Goal: Task Accomplishment & Management: Use online tool/utility

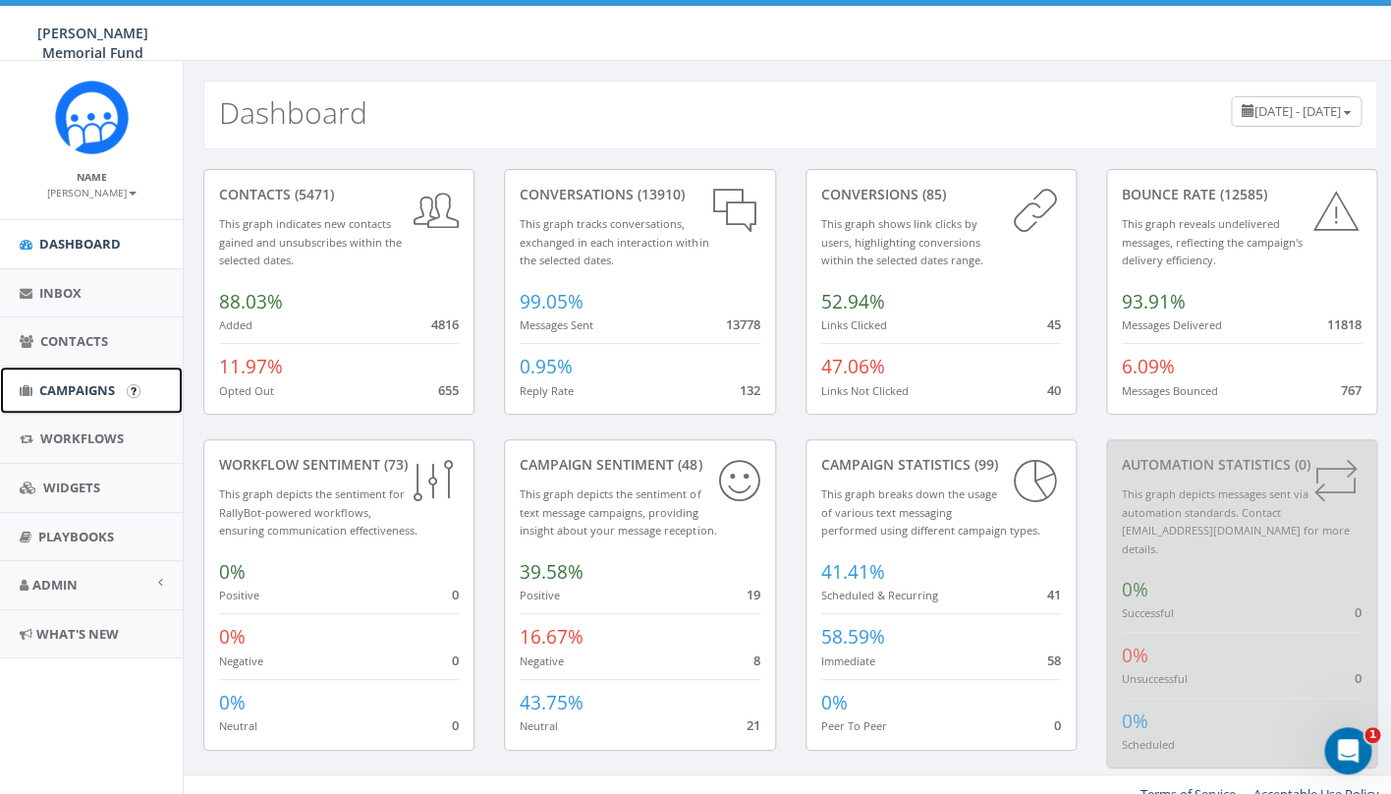
click at [75, 387] on span "Campaigns" at bounding box center [77, 390] width 76 height 18
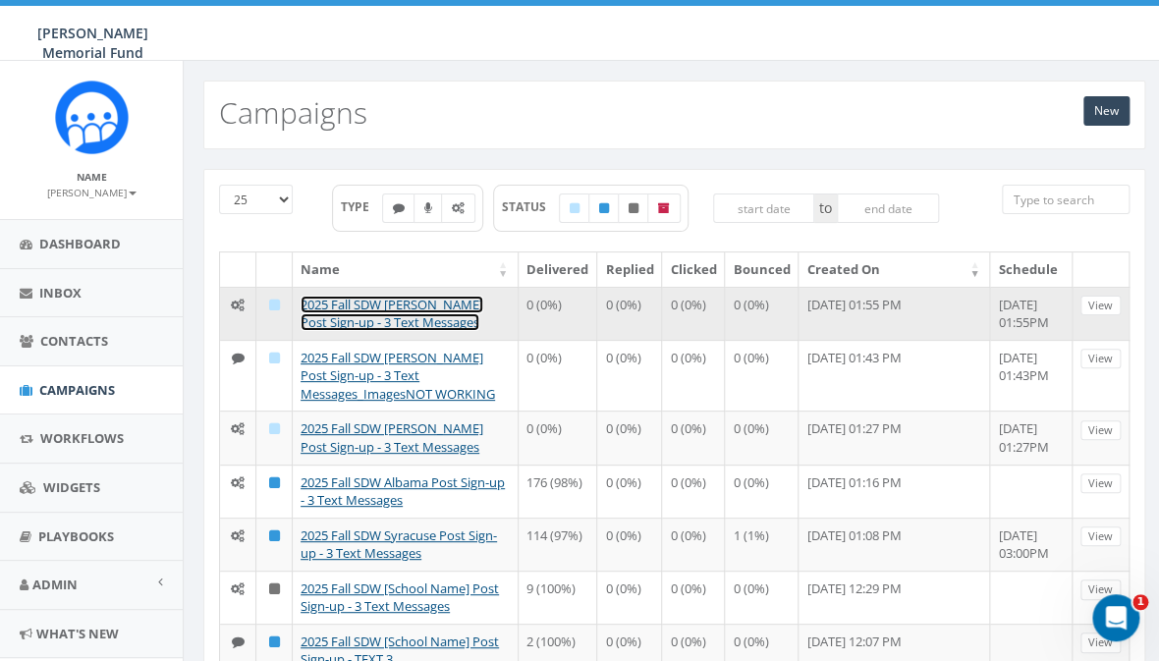
click at [410, 304] on link "2025 Fall SDW [PERSON_NAME] Post Sign-up - 3 Text Messages" at bounding box center [392, 314] width 183 height 36
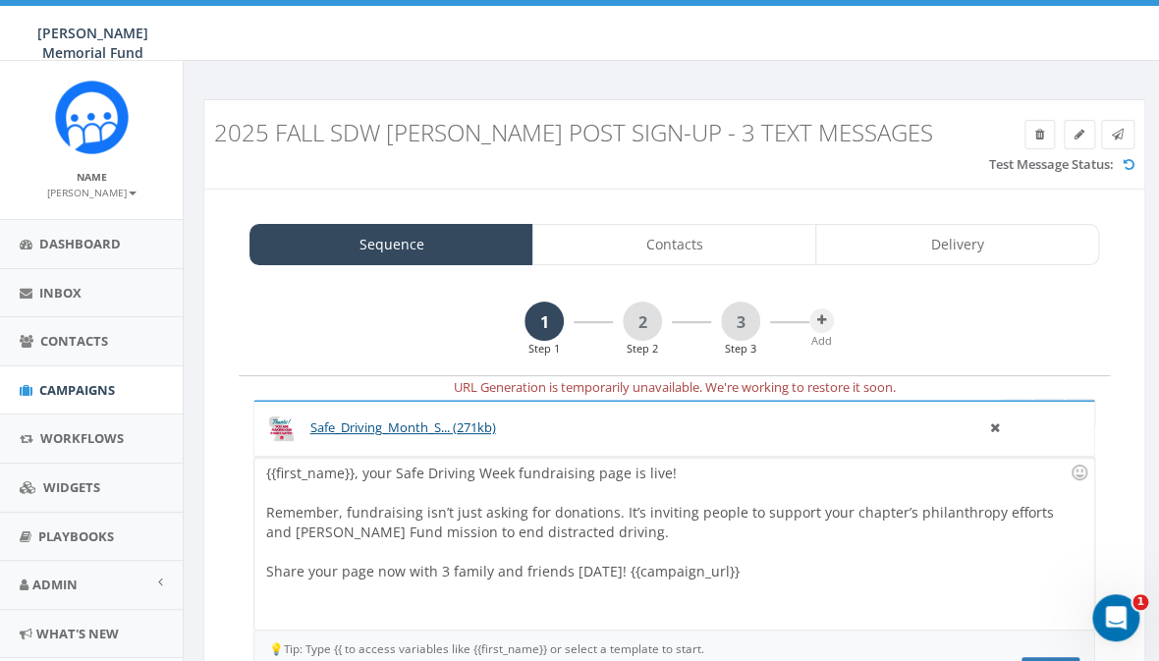
click at [1120, 132] on h3 "2025 Fall SDW [PERSON_NAME] Post Sign-up - 3 Text Messages" at bounding box center [674, 133] width 920 height 26
click at [1120, 135] on h3 "2025 Fall SDW [PERSON_NAME] Post Sign-up - 3 Text Messages" at bounding box center [674, 133] width 920 height 26
click at [1120, 136] on h3 "2025 Fall SDW [PERSON_NAME] Post Sign-up - 3 Text Messages" at bounding box center [674, 133] width 920 height 26
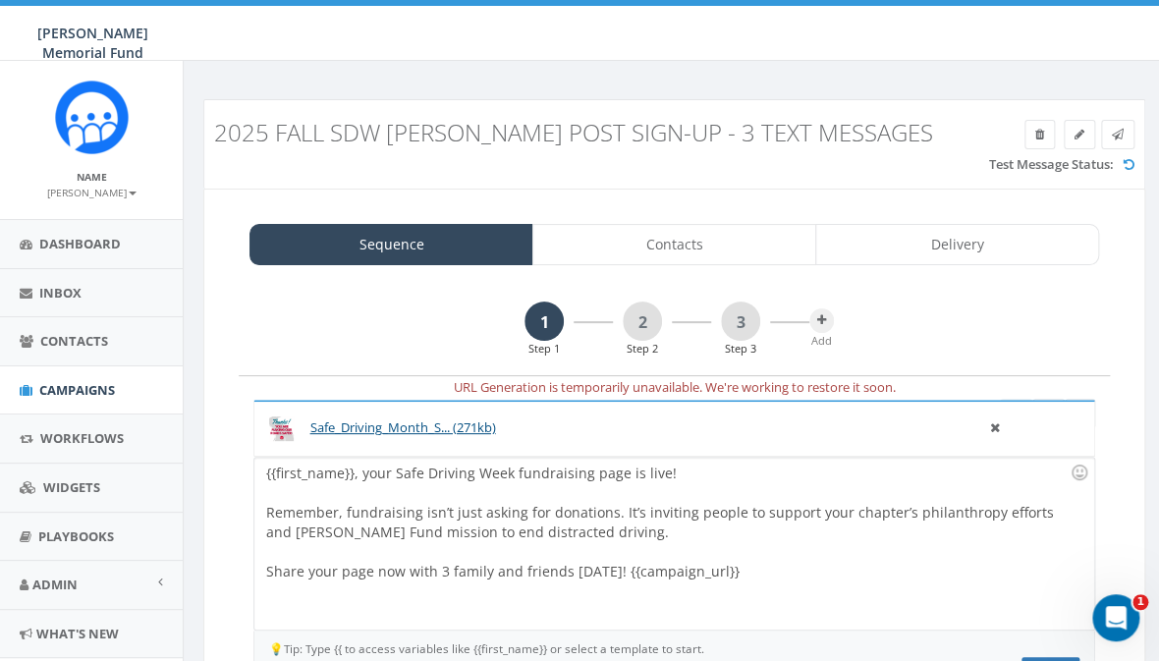
click at [1117, 136] on h3 "2025 Fall SDW [PERSON_NAME] Post Sign-up - 3 Text Messages" at bounding box center [674, 133] width 920 height 26
click at [1121, 134] on h3 "2025 Fall SDW [PERSON_NAME] Post Sign-up - 3 Text Messages" at bounding box center [674, 133] width 920 height 26
click at [1116, 136] on h3 "2025 Fall SDW [PERSON_NAME] Post Sign-up - 3 Text Messages" at bounding box center [674, 133] width 920 height 26
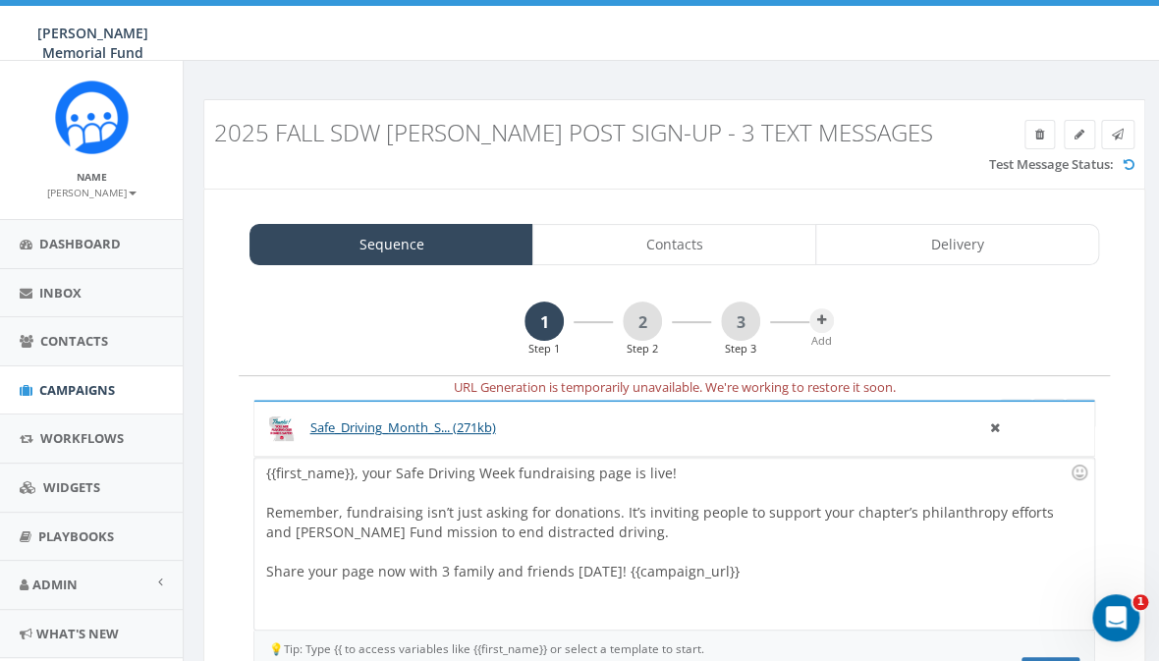
click at [1116, 136] on h3 "2025 Fall SDW [PERSON_NAME] Post Sign-up - 3 Text Messages" at bounding box center [674, 133] width 920 height 26
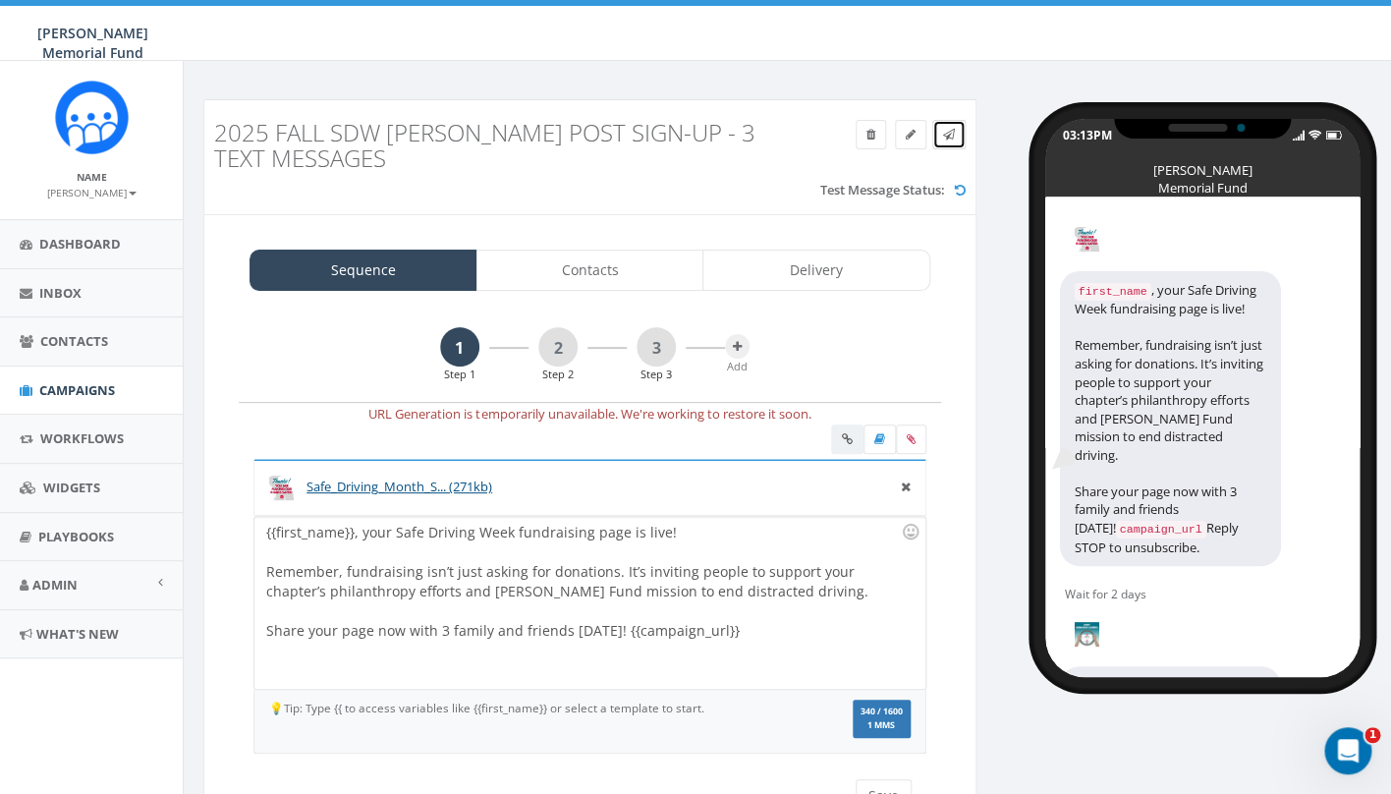
click at [949, 138] on icon at bounding box center [949, 135] width 12 height 12
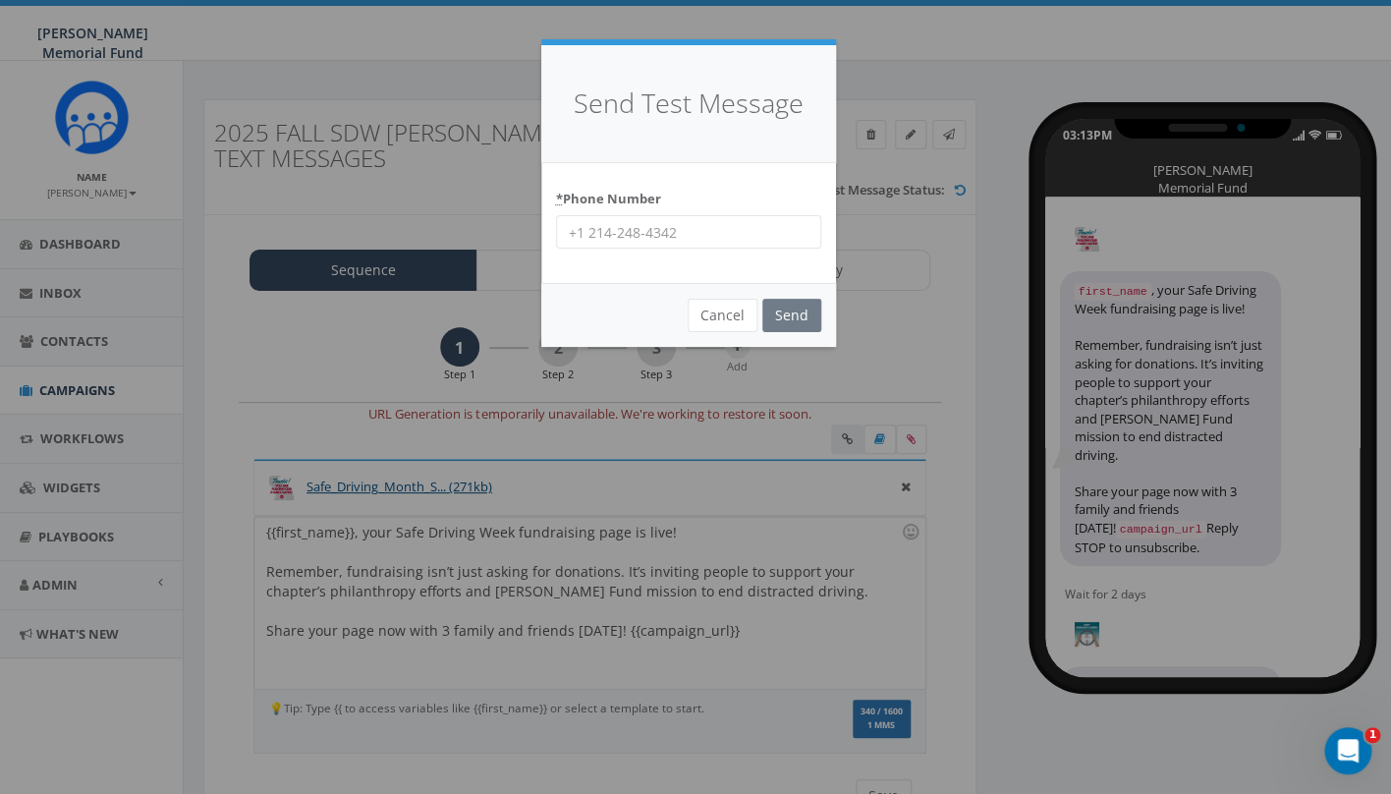
click at [635, 240] on input "* Phone Number" at bounding box center [688, 231] width 265 height 33
type input "7035872777"
click at [762, 299] on input "Send" at bounding box center [791, 315] width 59 height 33
click at [640, 267] on div "* Phone Number 7035872777" at bounding box center [688, 223] width 295 height 121
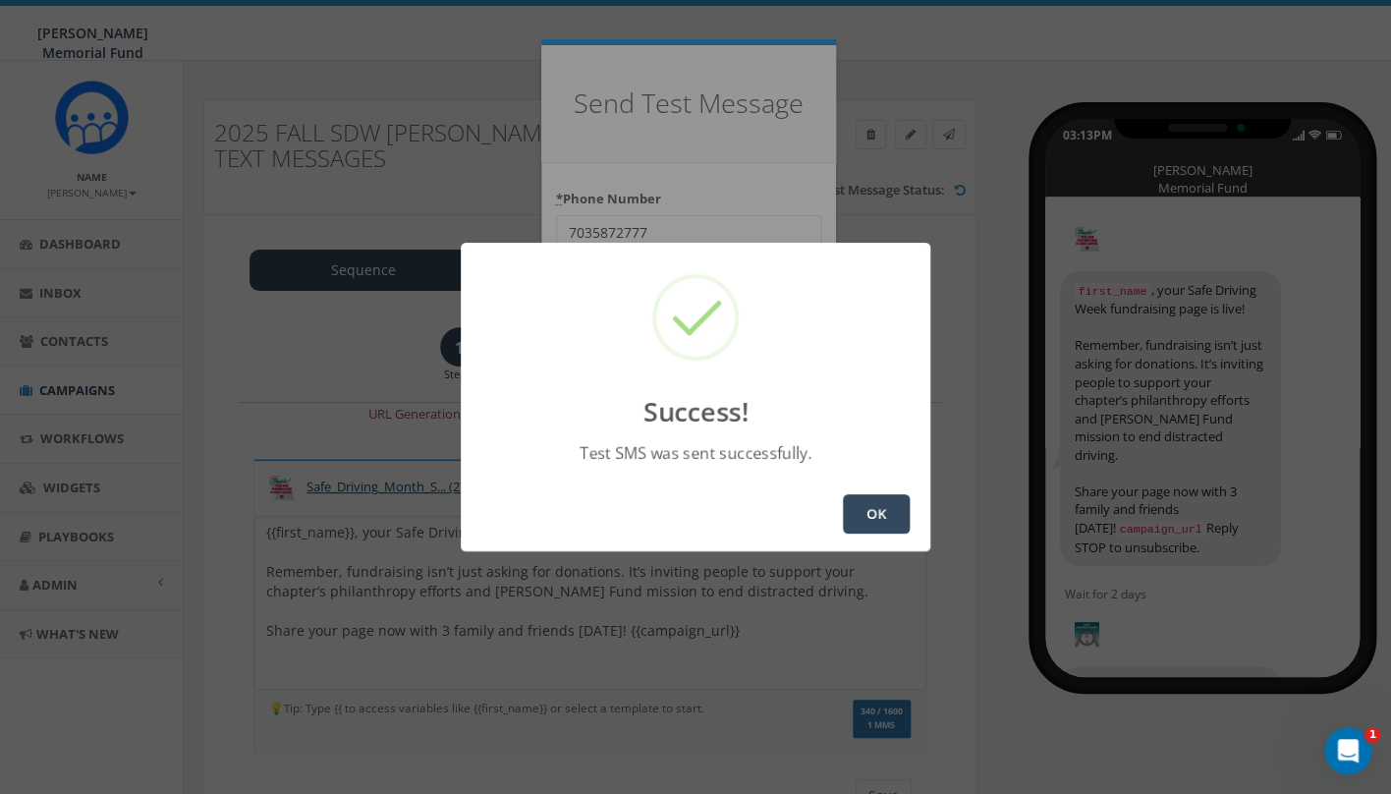
click at [875, 509] on button "OK" at bounding box center [876, 513] width 67 height 39
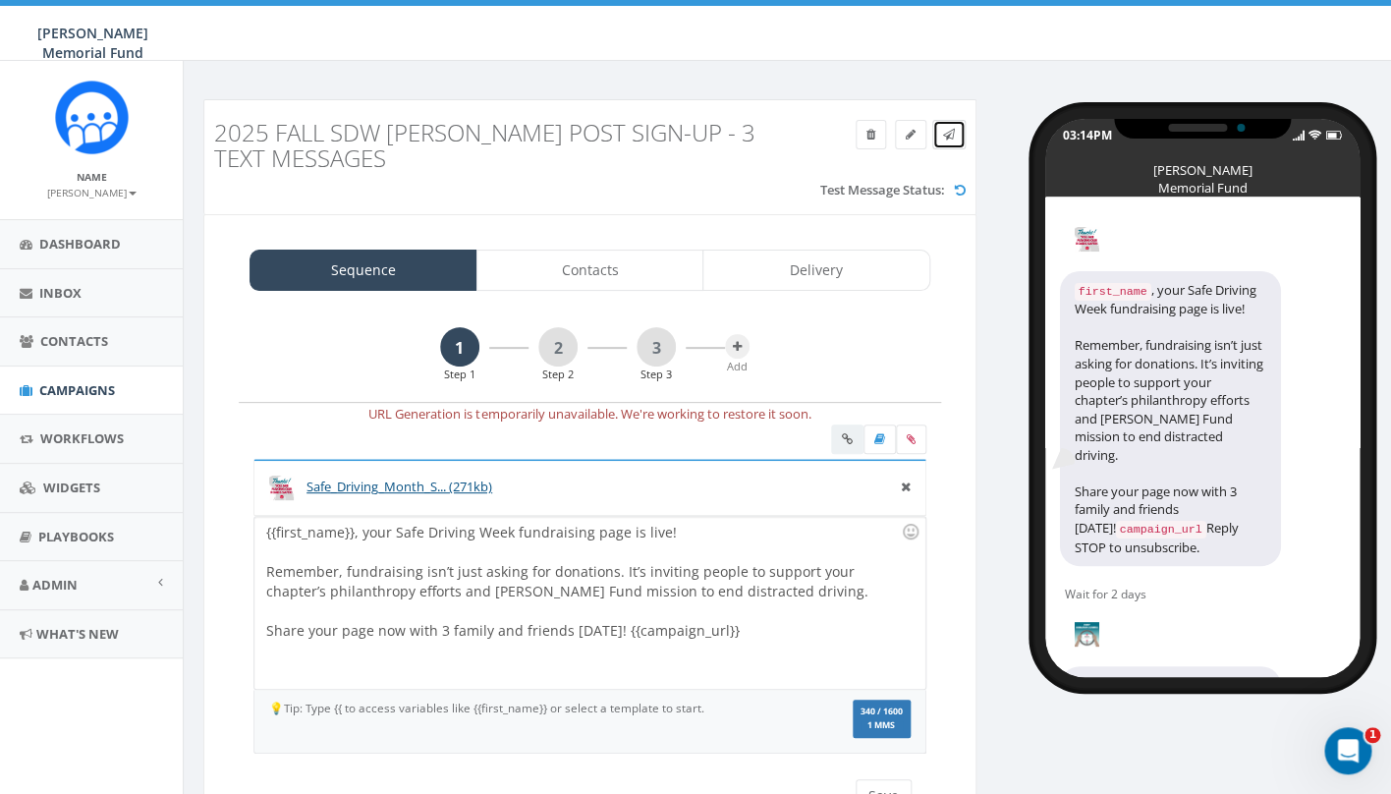
click at [947, 130] on icon at bounding box center [949, 135] width 12 height 12
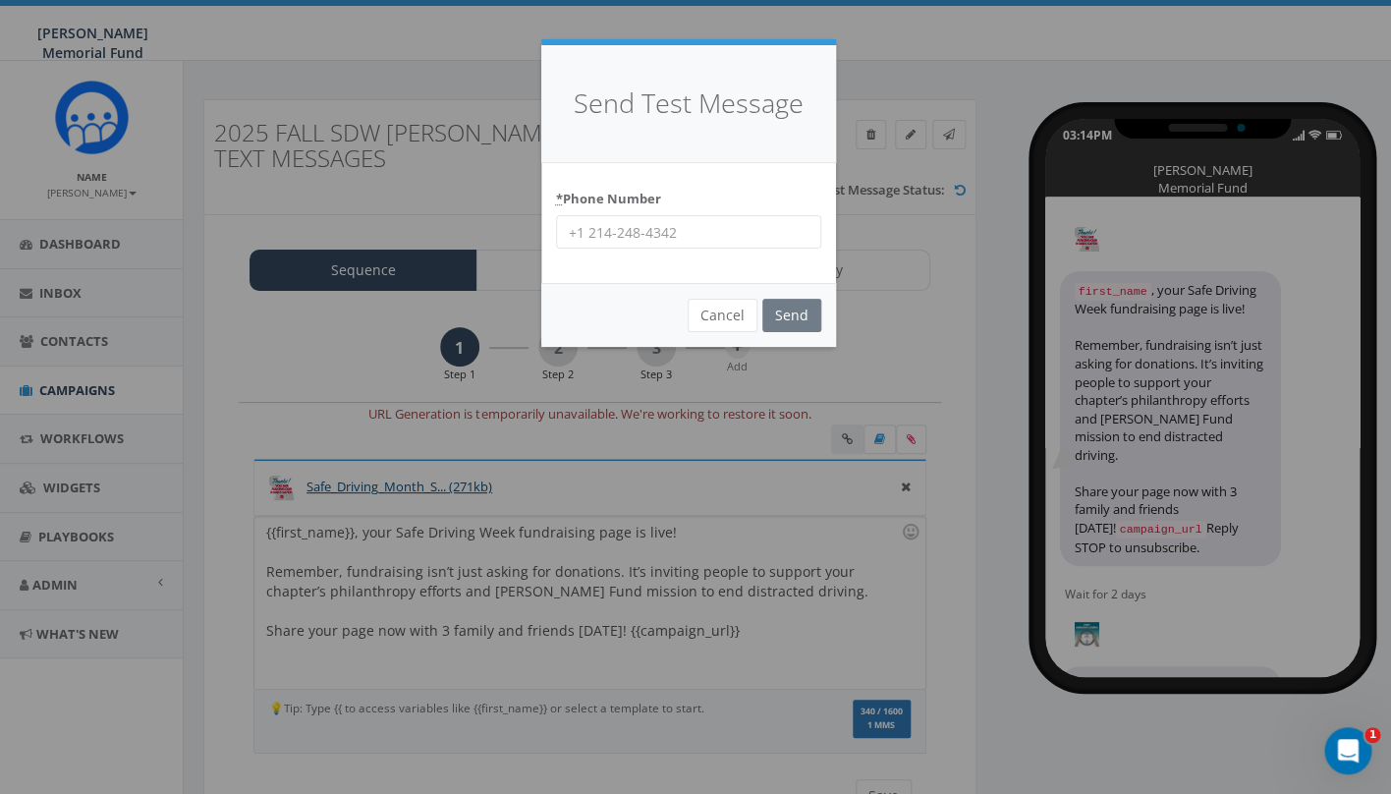
click at [688, 242] on input "* Phone Number" at bounding box center [688, 231] width 265 height 33
type input "8644201836"
click at [795, 312] on input "Send" at bounding box center [791, 315] width 59 height 33
click at [800, 319] on body "Hunter Watson Memorial Fund Hunter Watson Memorial Fund Profile Sign Out 0.00 %…" at bounding box center [695, 397] width 1391 height 794
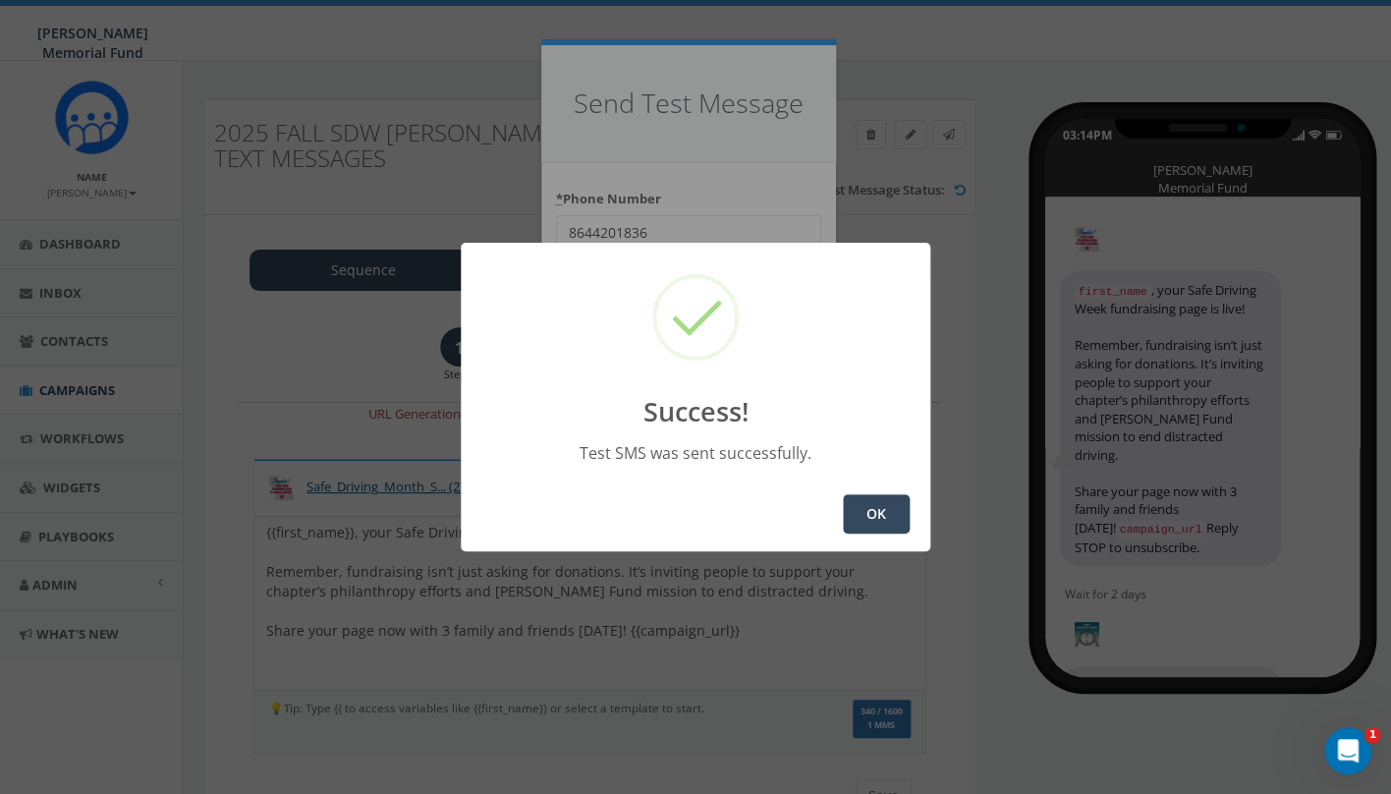
click at [878, 510] on button "OK" at bounding box center [876, 513] width 67 height 39
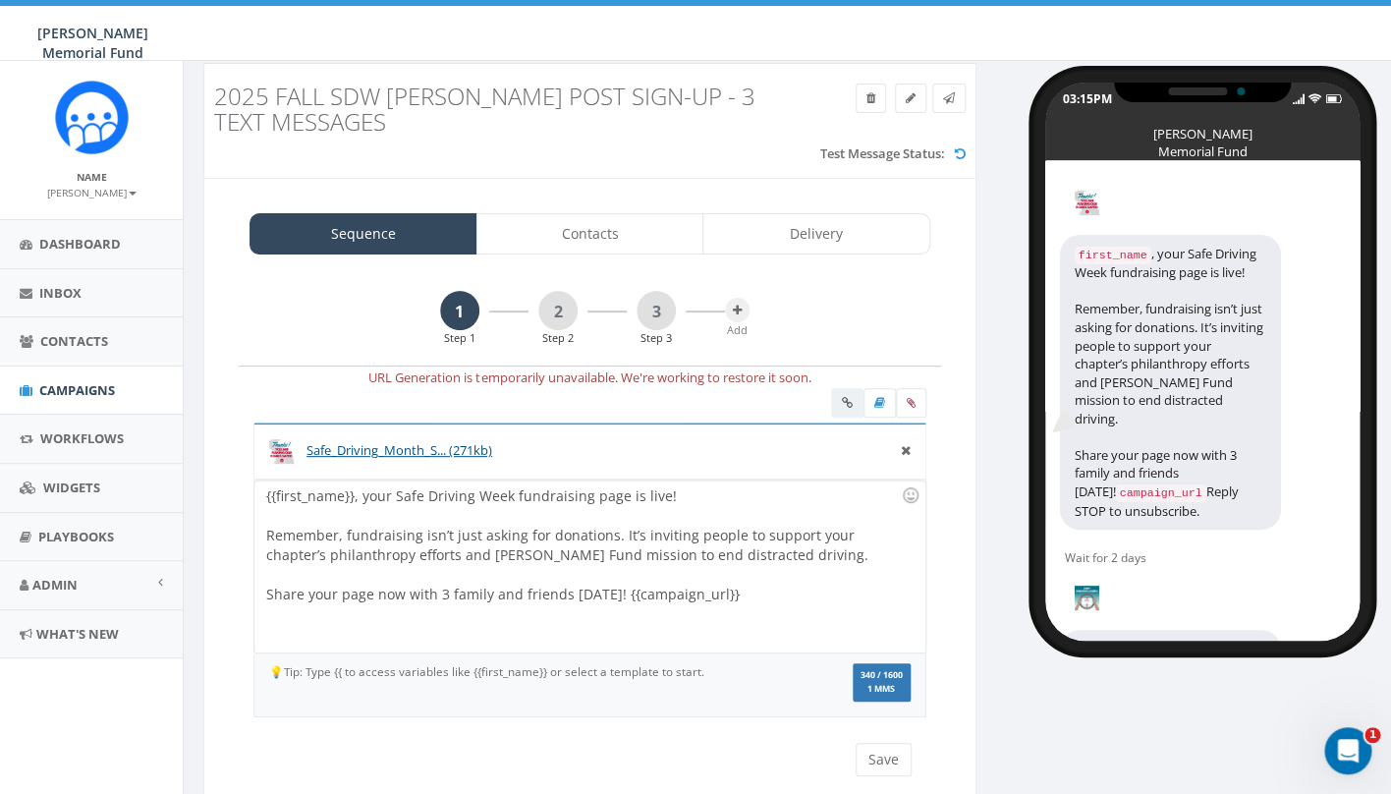
scroll to position [98, 0]
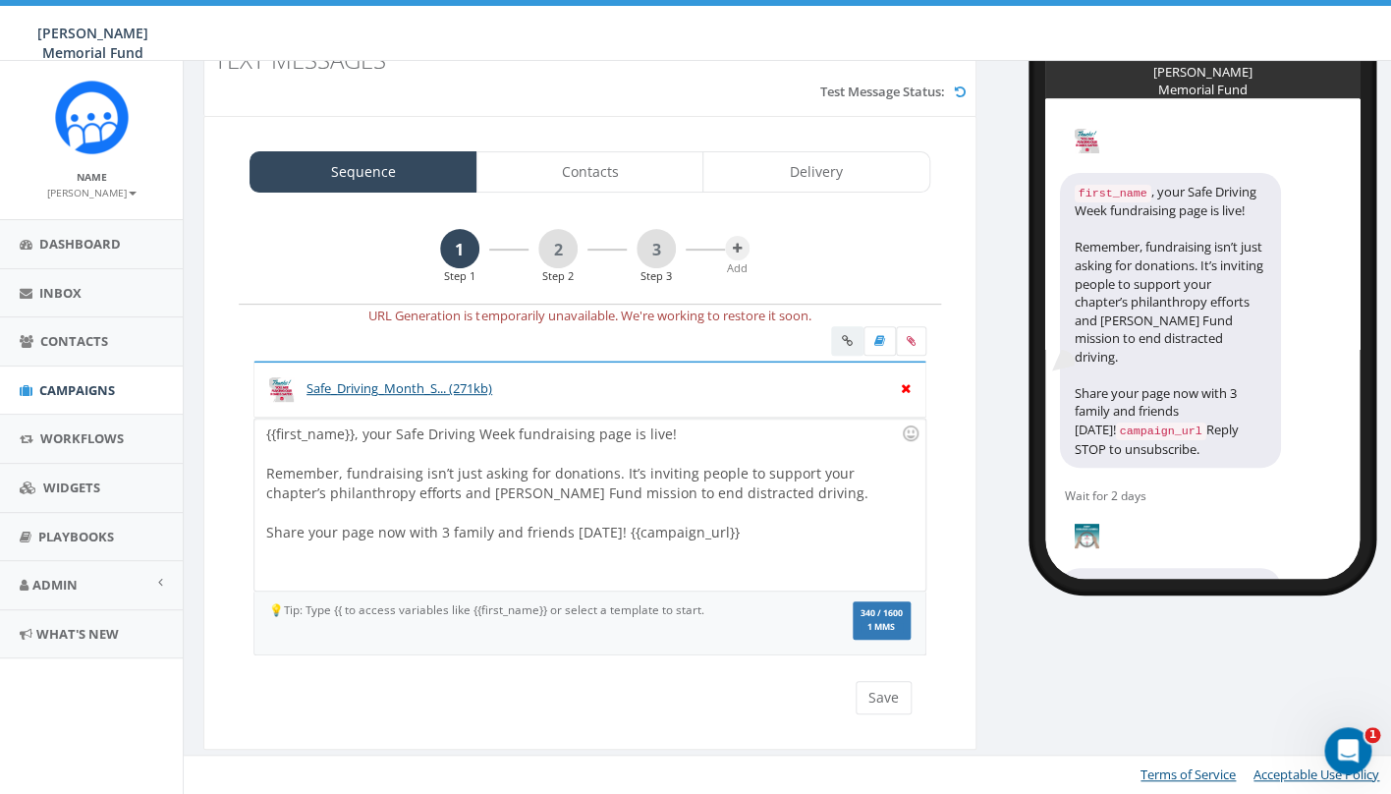
click at [904, 391] on icon at bounding box center [906, 386] width 10 height 18
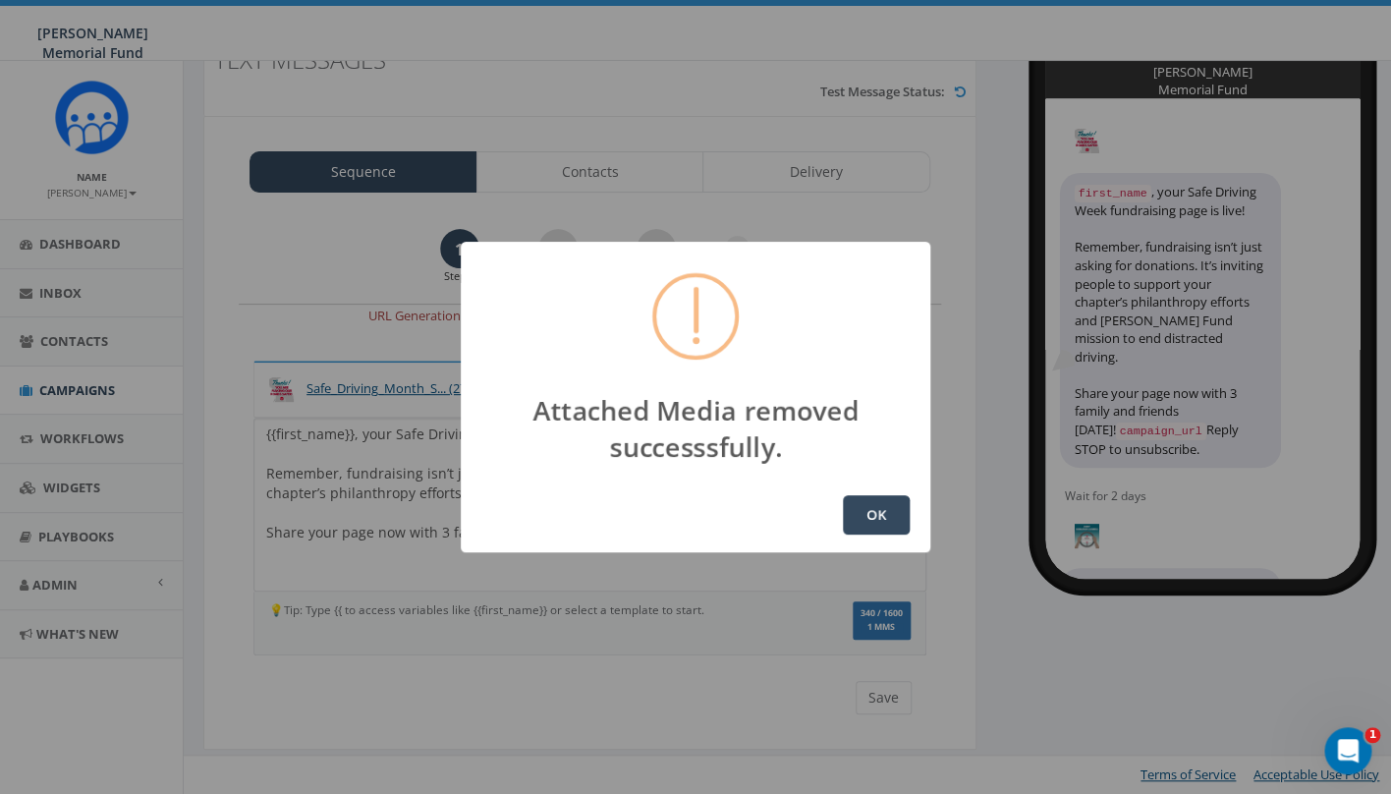
click at [712, 339] on div at bounding box center [695, 316] width 86 height 86
click at [876, 512] on button "OK" at bounding box center [876, 514] width 67 height 39
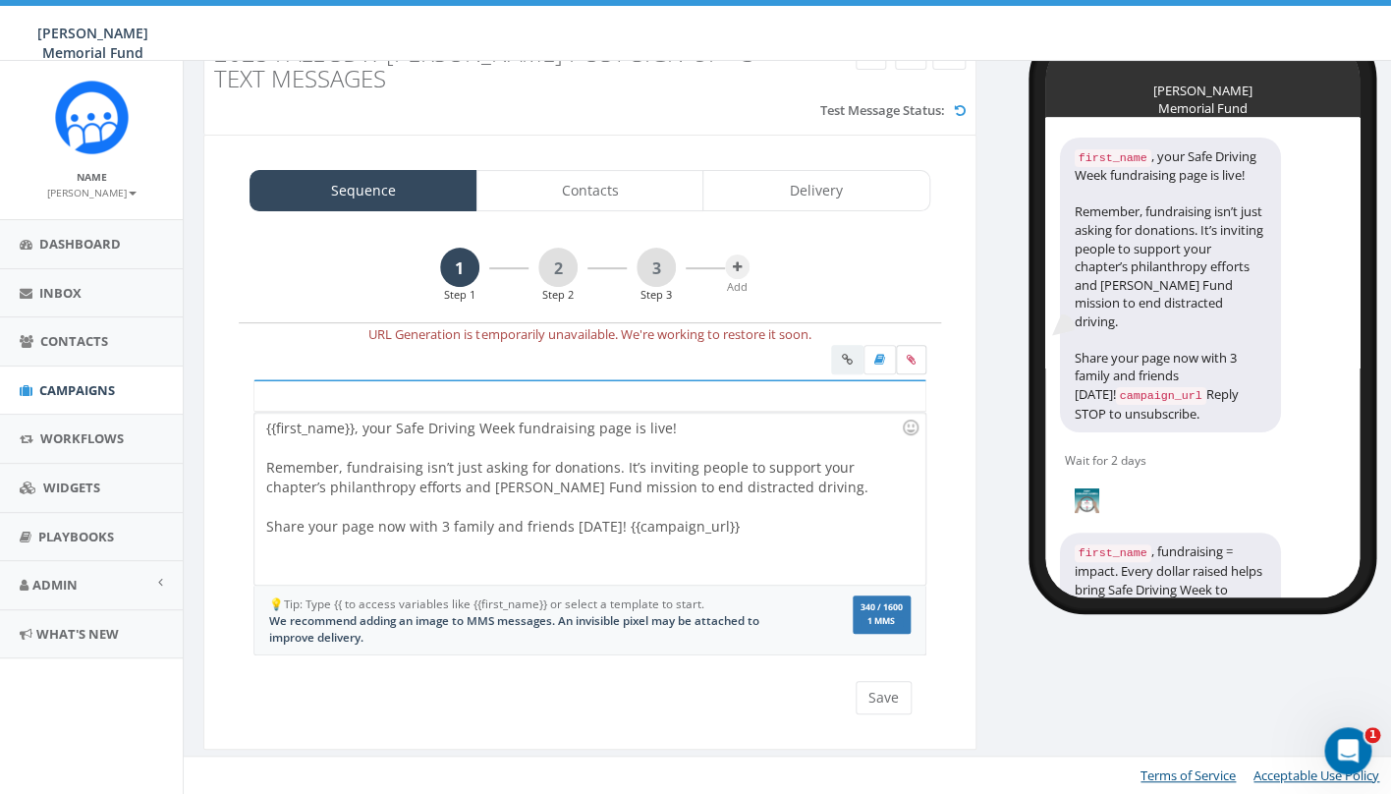
click at [911, 358] on icon at bounding box center [911, 360] width 9 height 12
click at [0, 0] on input "file" at bounding box center [0, 0] width 0 height 0
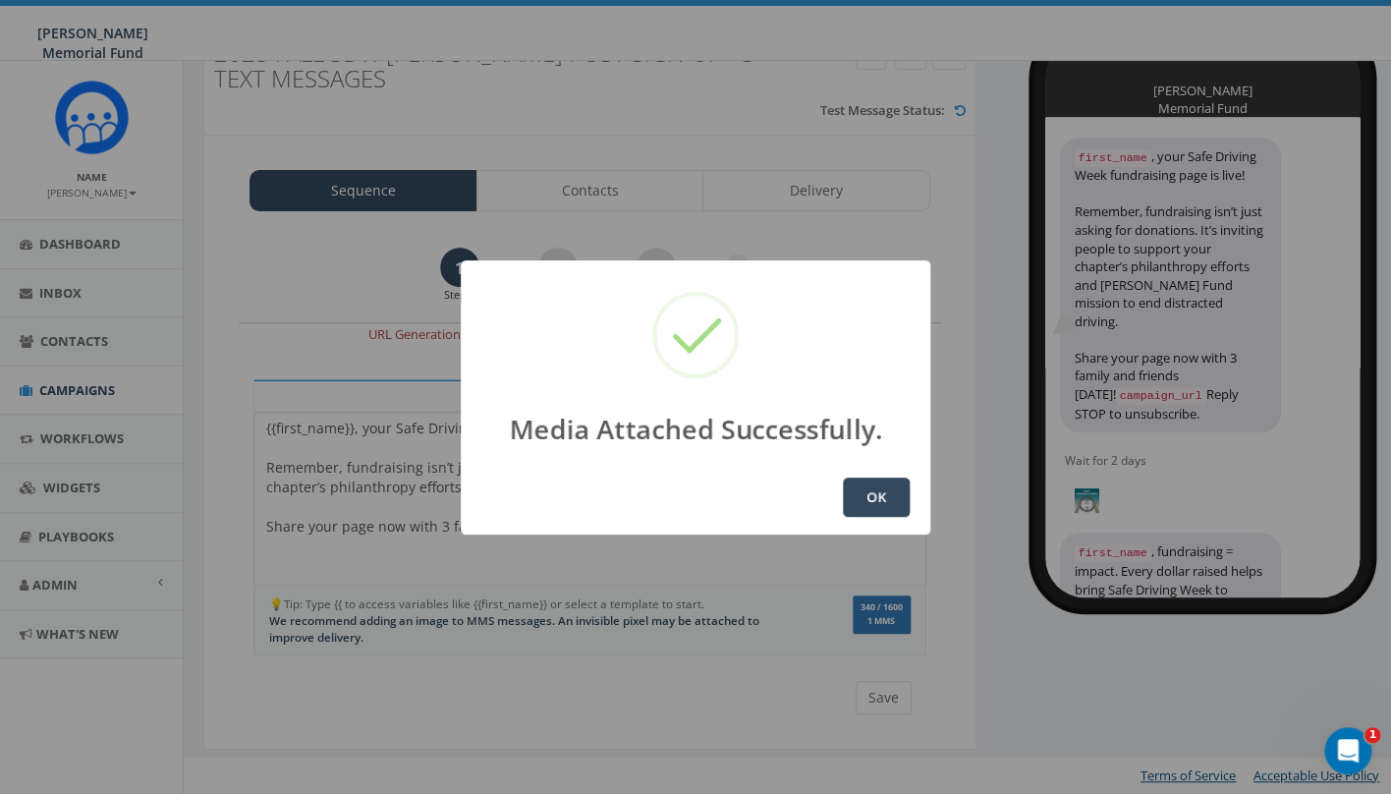
click at [880, 506] on button "OK" at bounding box center [876, 496] width 67 height 39
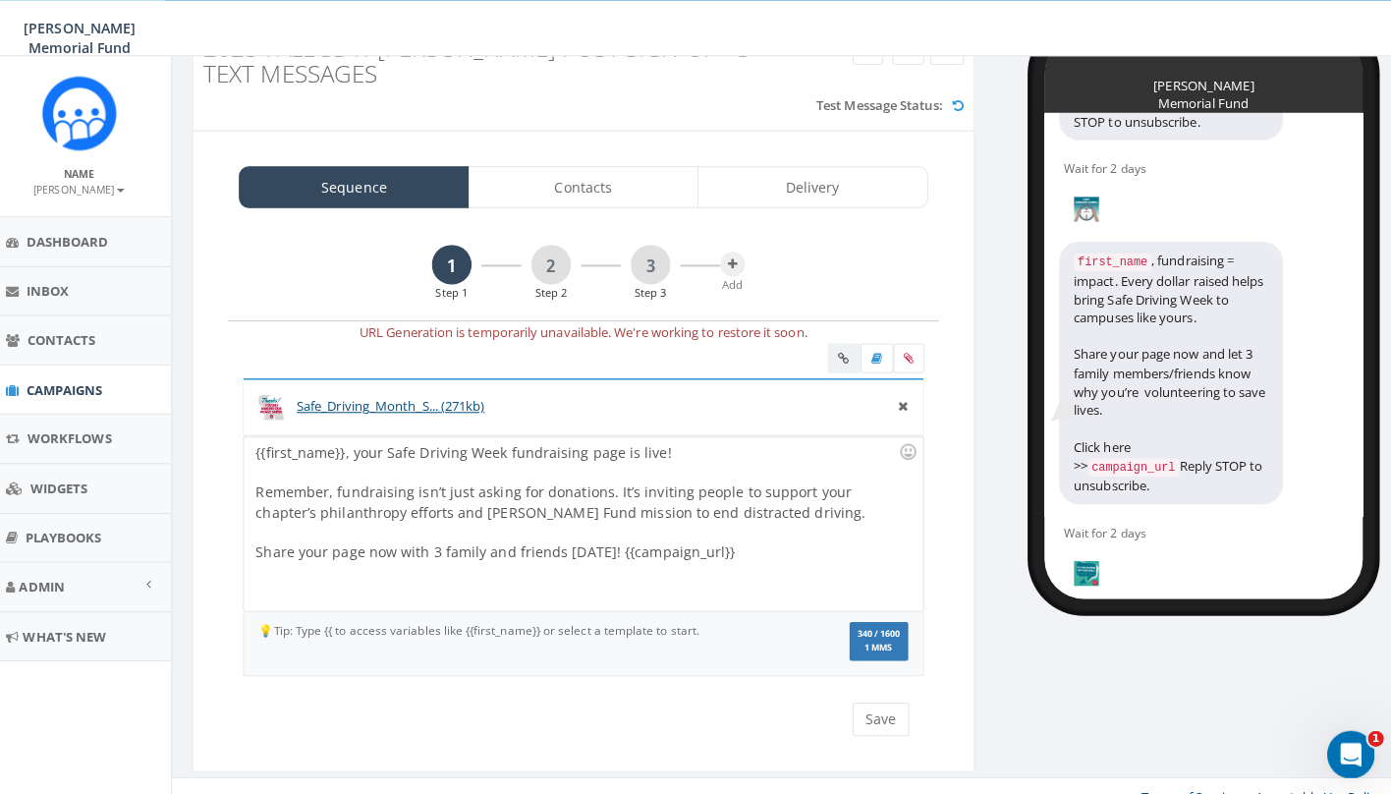
scroll to position [341, 0]
click at [557, 269] on link "2" at bounding box center [557, 267] width 39 height 39
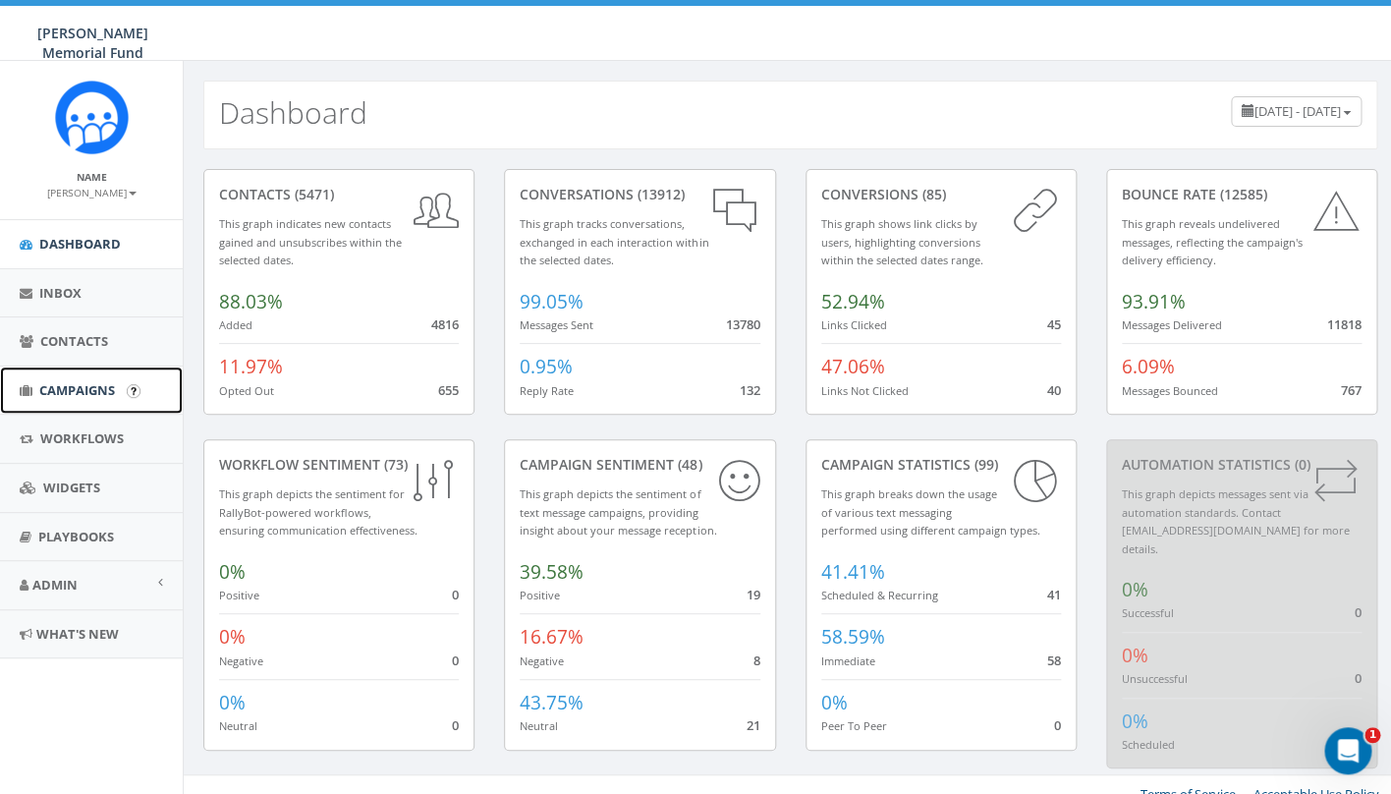
click at [50, 397] on span "Campaigns" at bounding box center [77, 390] width 76 height 18
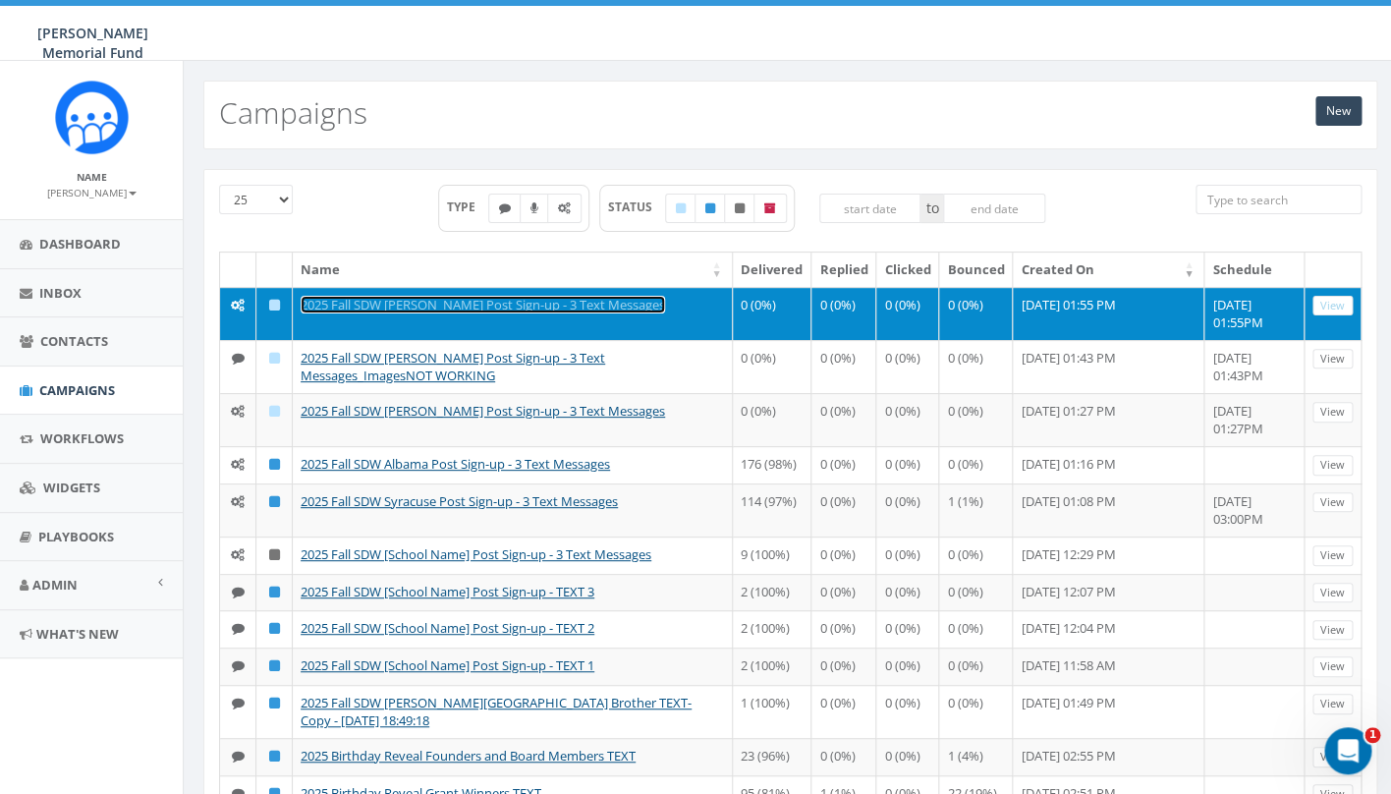
click at [451, 313] on link "2025 Fall SDW [PERSON_NAME] Post Sign-up - 3 Text Messages" at bounding box center [483, 305] width 364 height 18
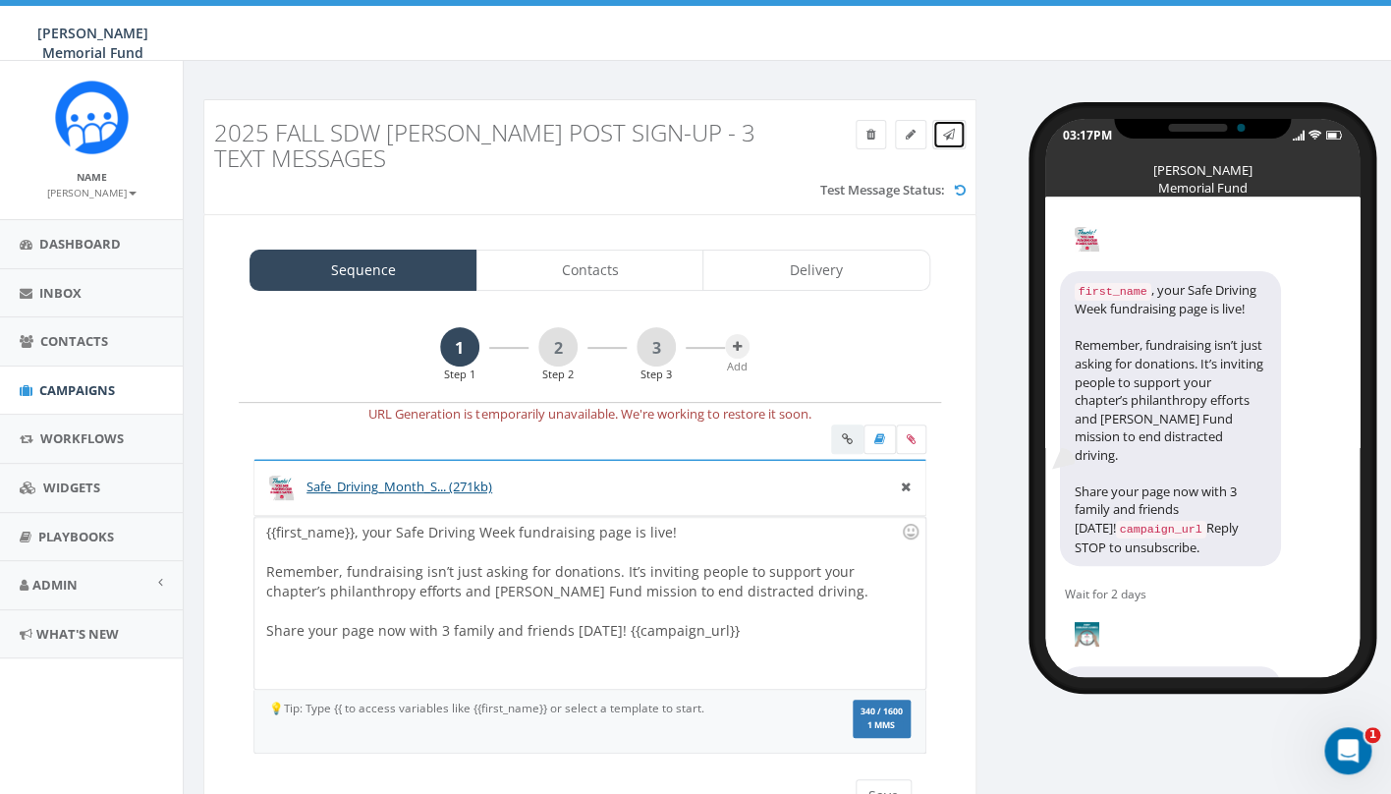
click at [951, 134] on icon at bounding box center [949, 135] width 12 height 12
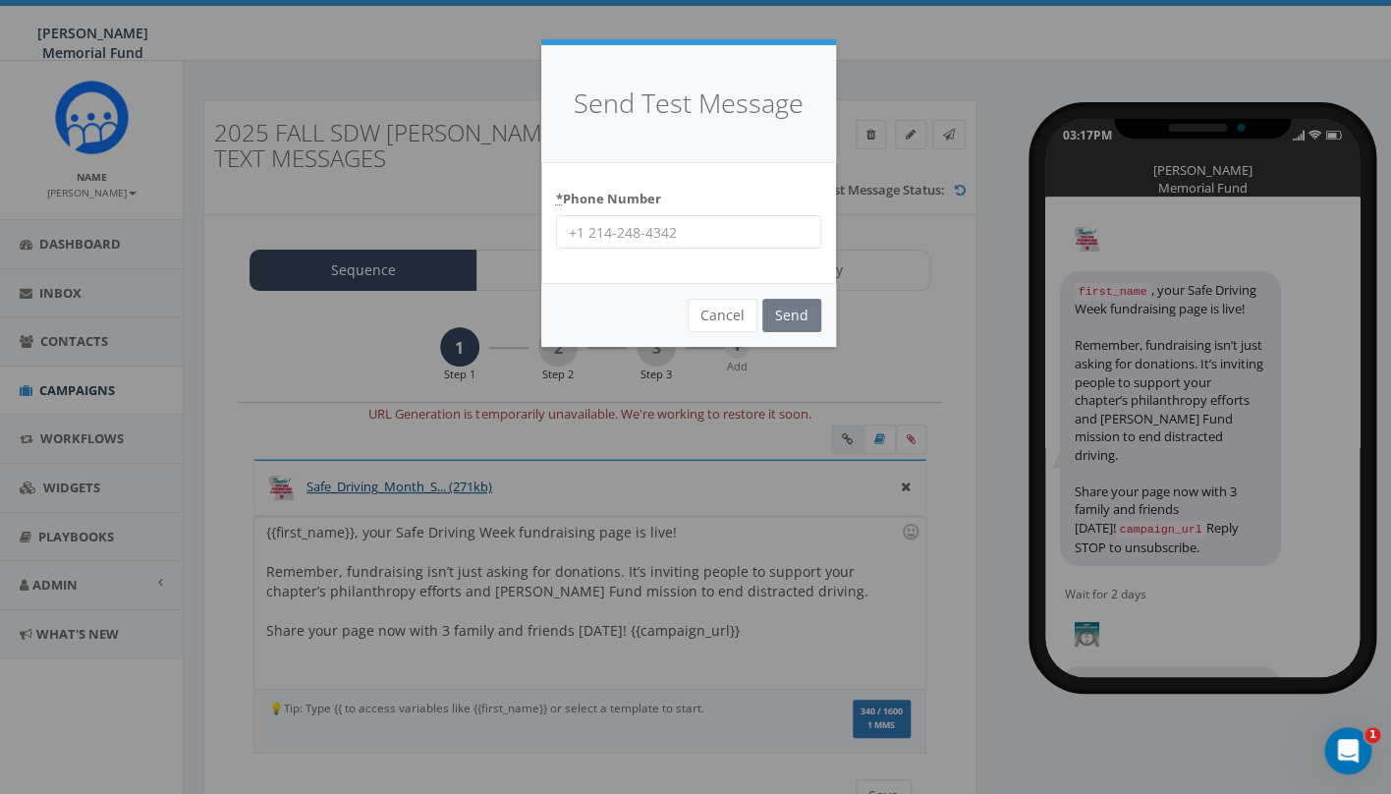
click at [691, 234] on input "* Phone Number" at bounding box center [688, 231] width 265 height 33
click at [695, 237] on input "7035872777" at bounding box center [688, 231] width 265 height 33
type input "7035872777"
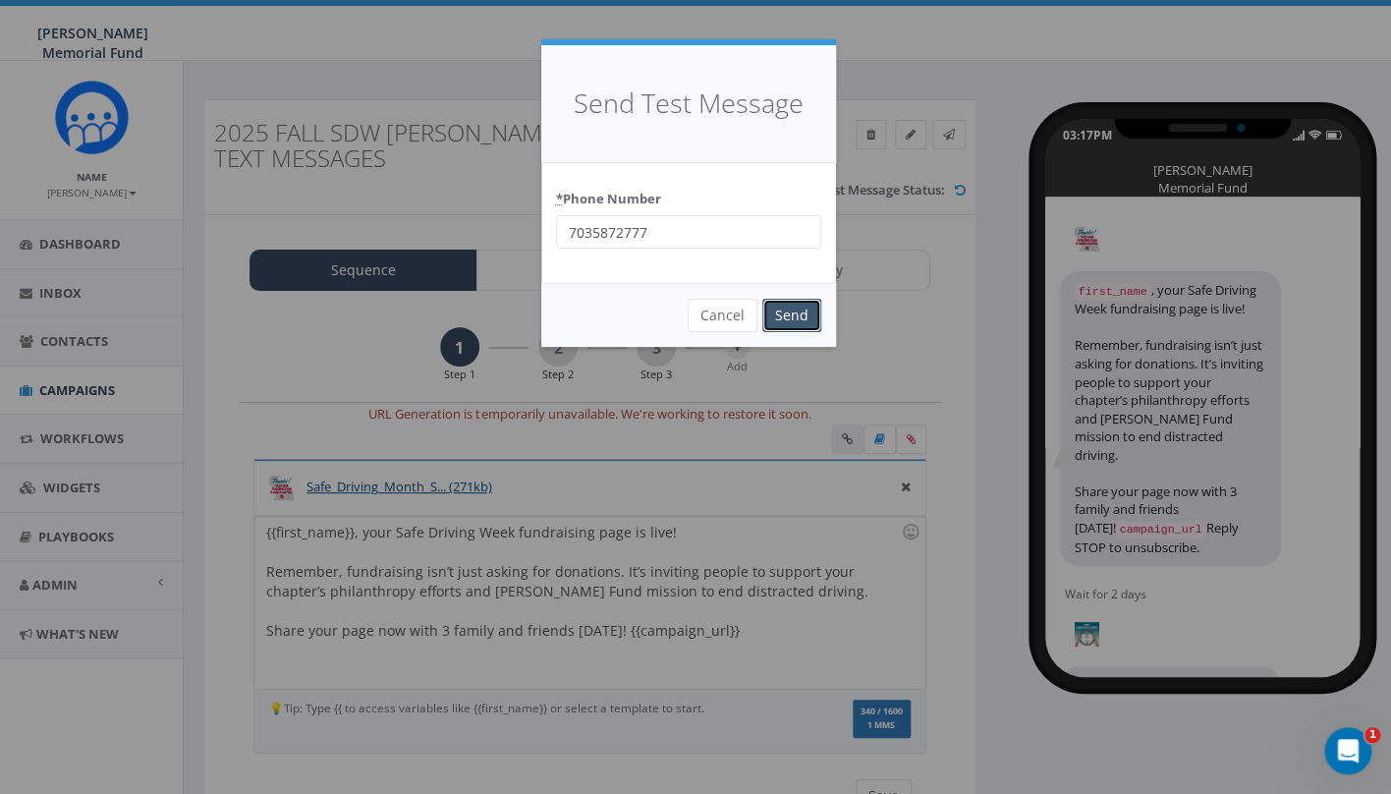
click at [789, 312] on input "Send" at bounding box center [791, 315] width 59 height 33
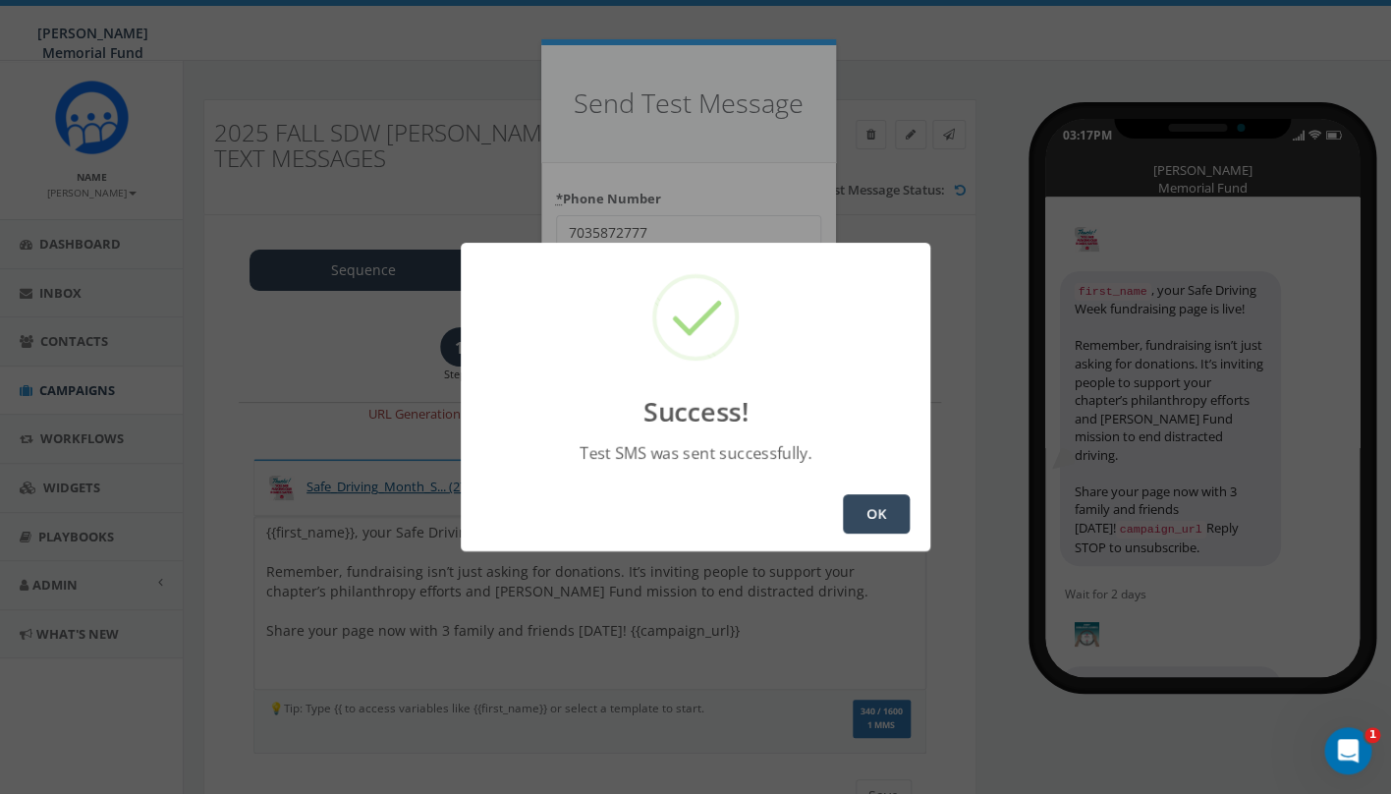
click at [878, 507] on button "OK" at bounding box center [876, 513] width 67 height 39
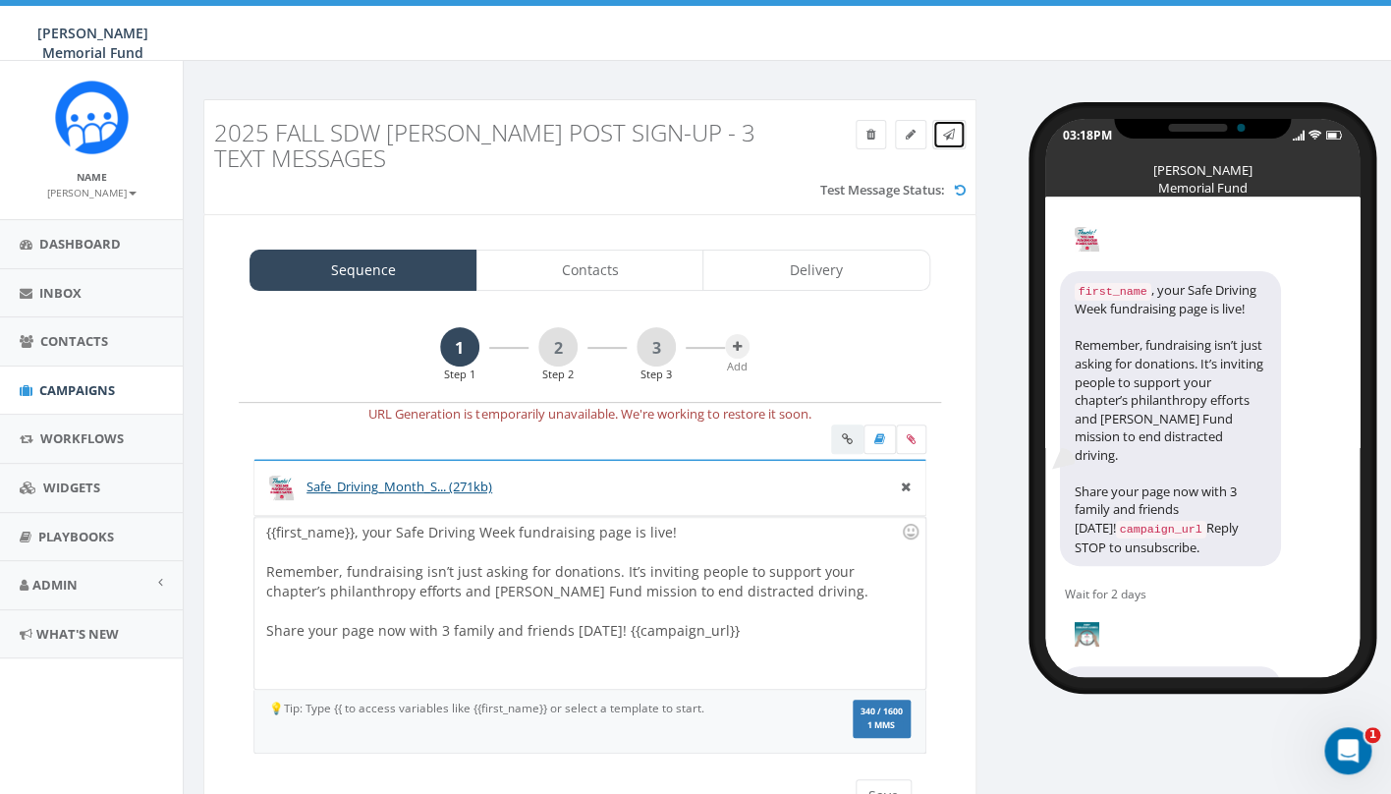
click at [951, 135] on icon at bounding box center [949, 135] width 12 height 12
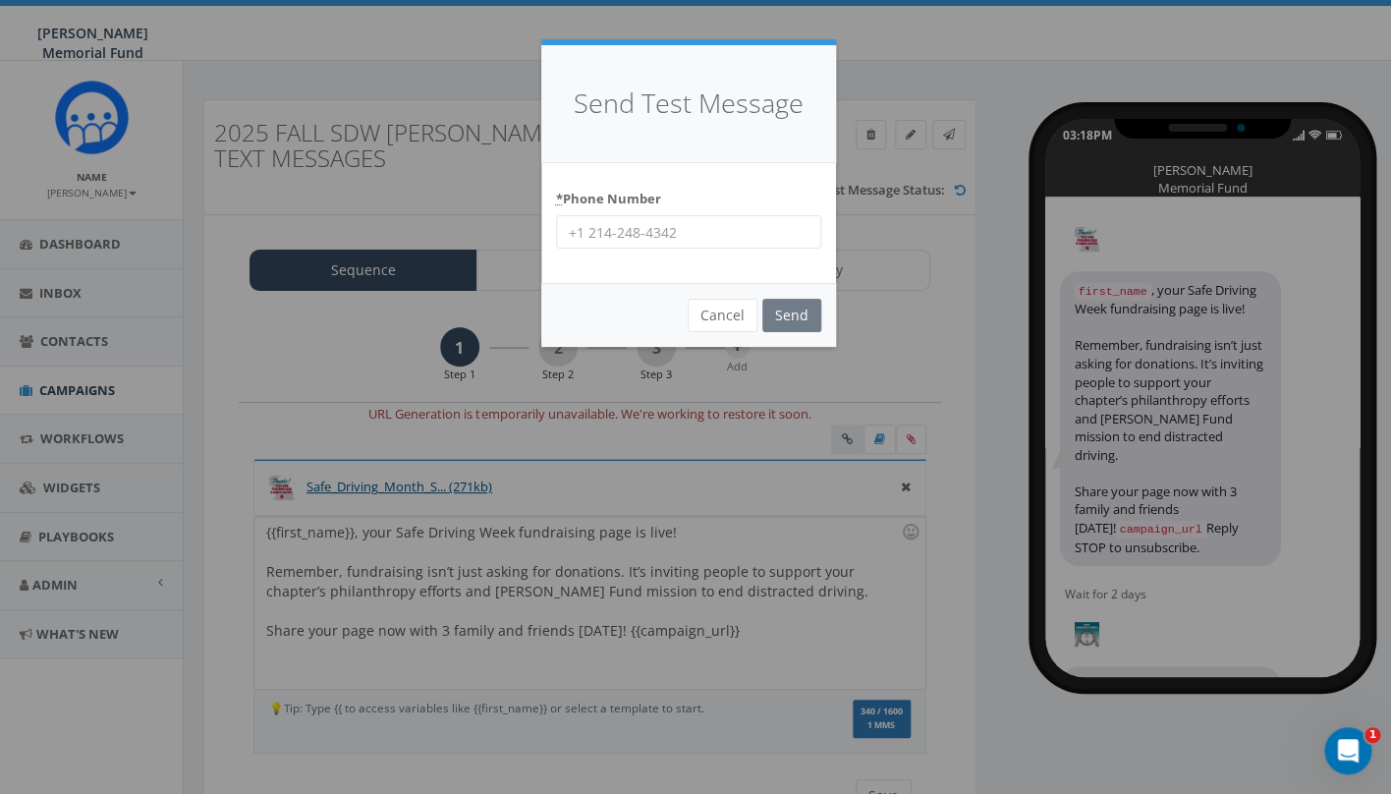
click at [715, 227] on input "* Phone Number" at bounding box center [688, 231] width 265 height 33
click at [715, 233] on input "8644201836" at bounding box center [688, 231] width 265 height 33
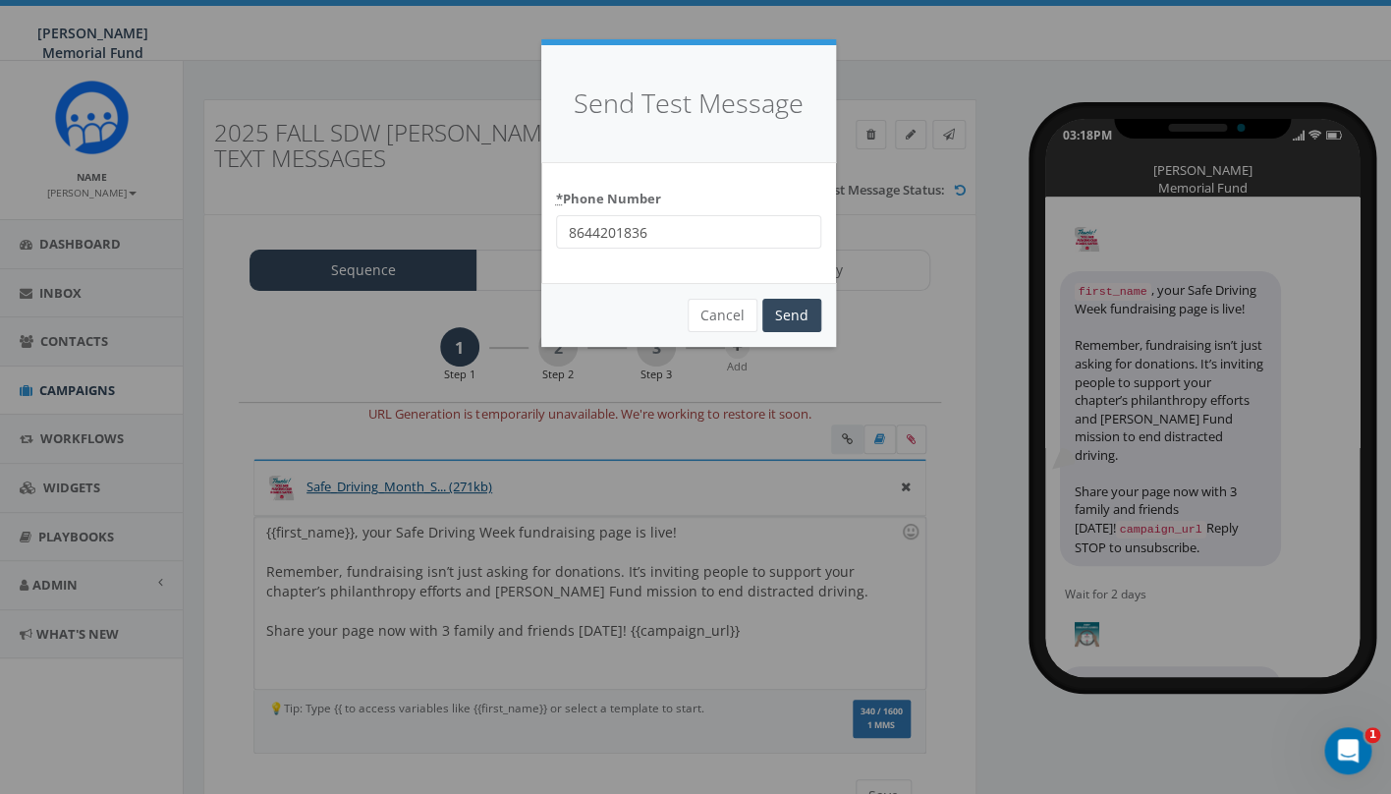
click at [715, 233] on input "8644201836" at bounding box center [688, 231] width 265 height 33
type input "8644201836"
click at [786, 316] on input "Send" at bounding box center [791, 315] width 59 height 33
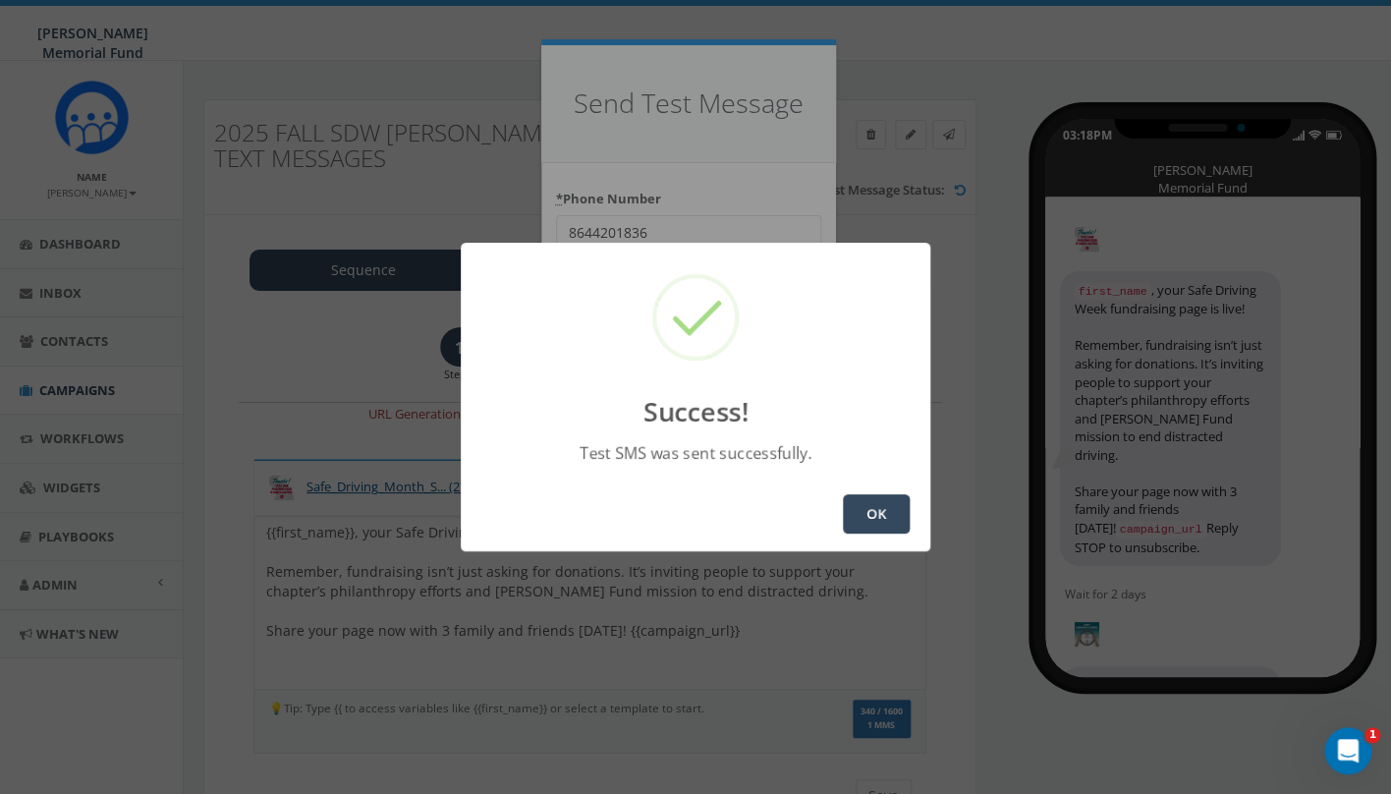
click at [886, 505] on button "OK" at bounding box center [876, 513] width 67 height 39
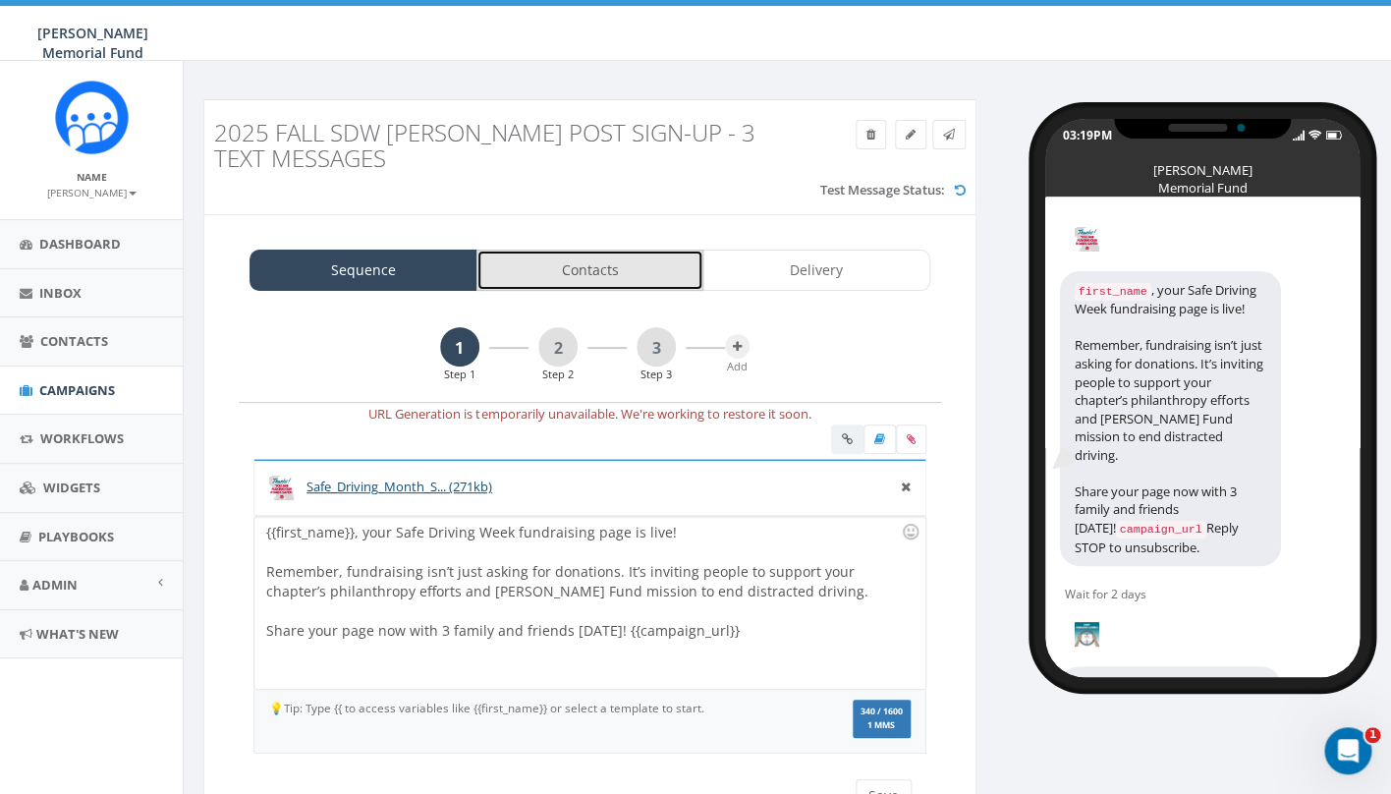
click at [555, 275] on link "Contacts" at bounding box center [590, 269] width 228 height 41
